Goal: Use online tool/utility: Utilize a website feature to perform a specific function

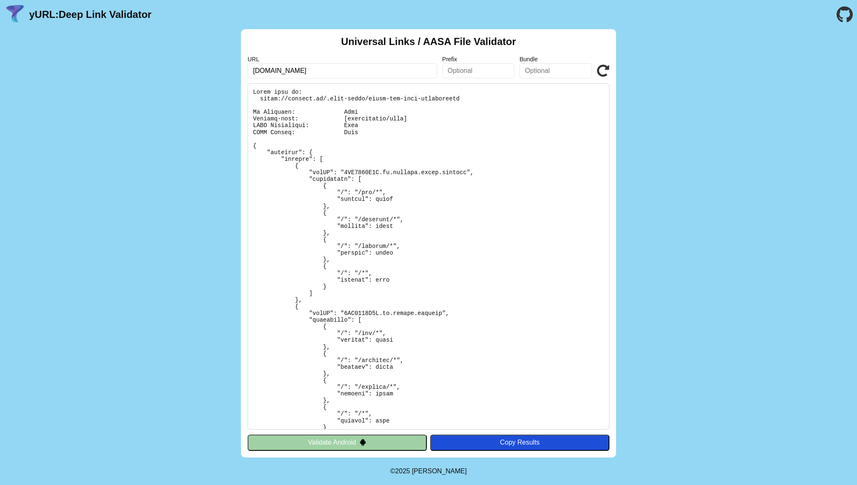
click at [369, 441] on button "Validate Android" at bounding box center [337, 443] width 179 height 16
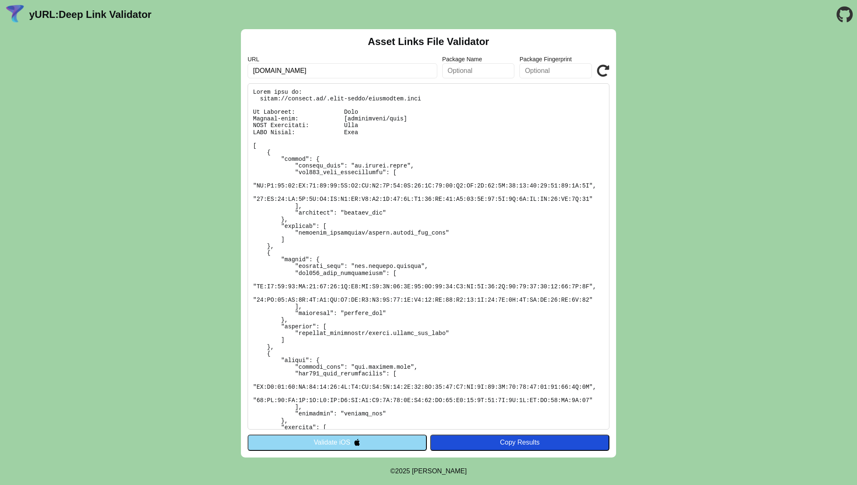
click at [605, 69] on icon at bounding box center [603, 71] width 13 height 13
click at [603, 71] on icon at bounding box center [603, 71] width 13 height 13
